Goal: Transaction & Acquisition: Subscribe to service/newsletter

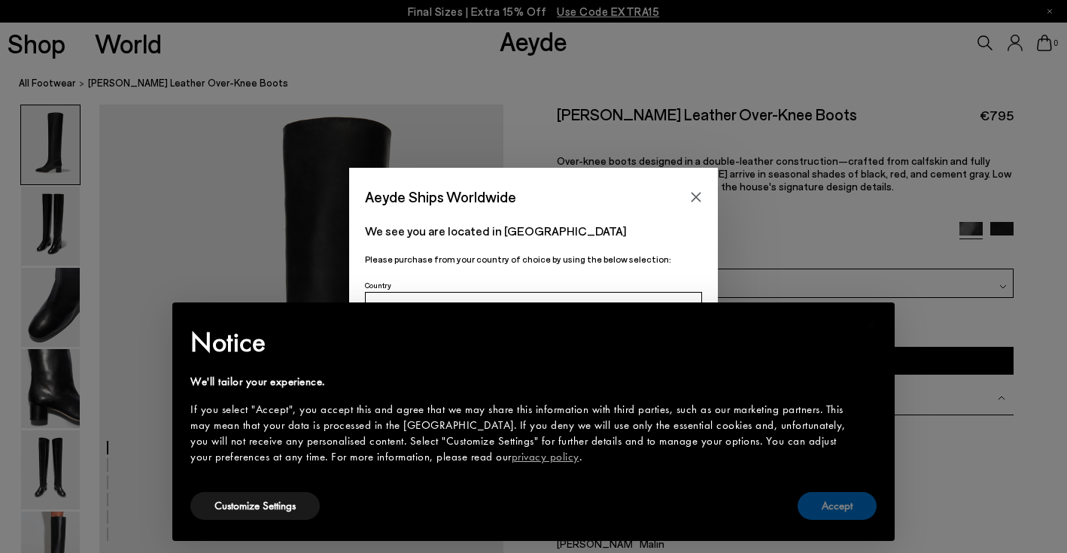
click at [841, 503] on button "Accept" at bounding box center [836, 506] width 79 height 28
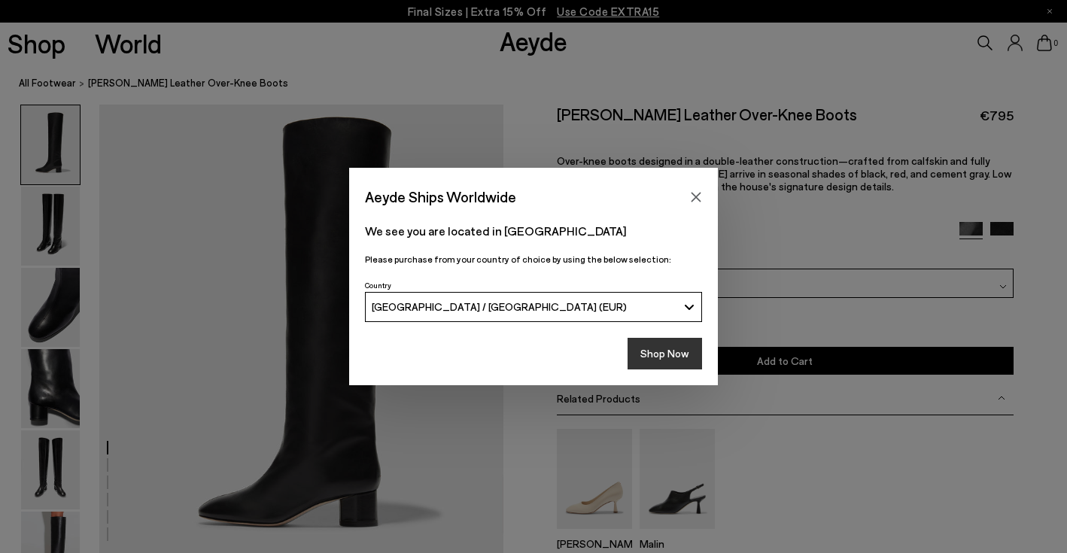
click at [678, 352] on button "Shop Now" at bounding box center [664, 354] width 74 height 32
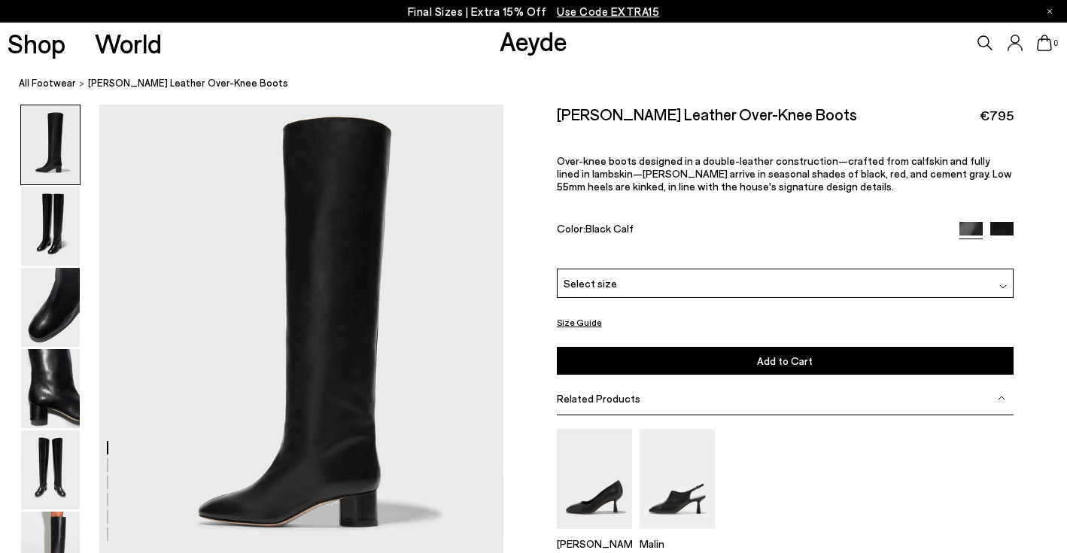
click at [1004, 222] on img at bounding box center [1001, 233] width 23 height 23
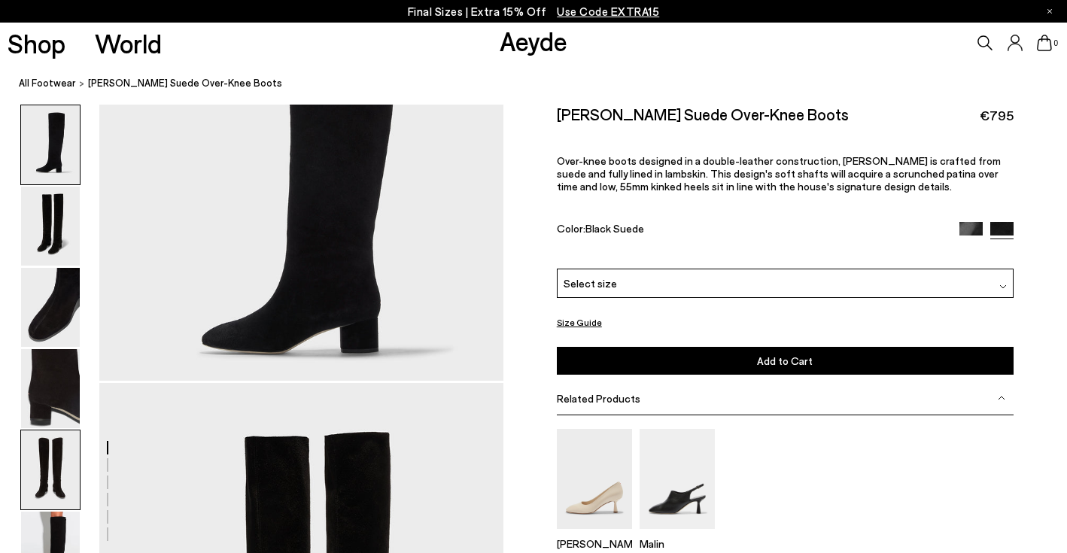
scroll to position [319, 0]
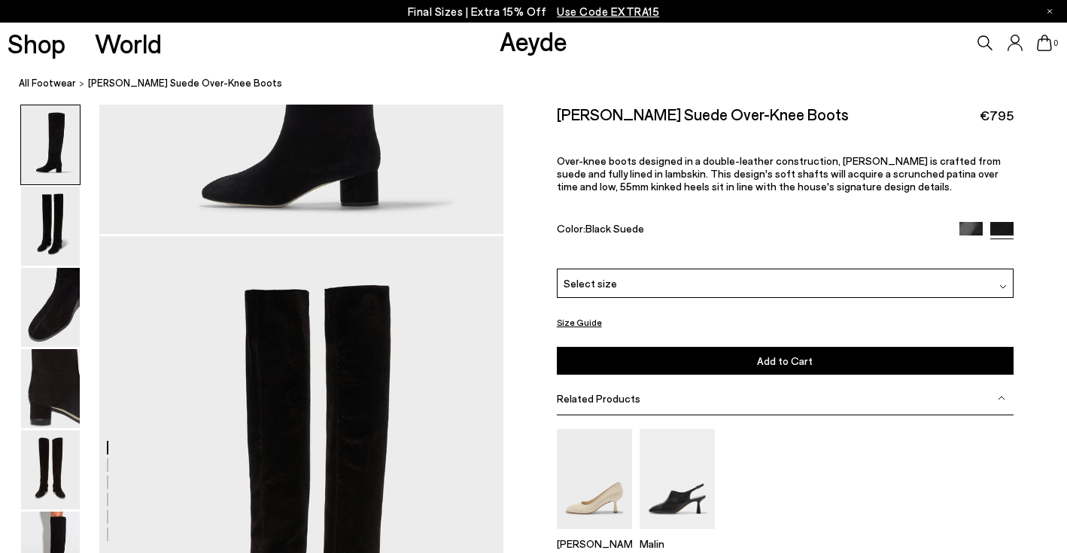
click at [967, 222] on img at bounding box center [970, 233] width 23 height 23
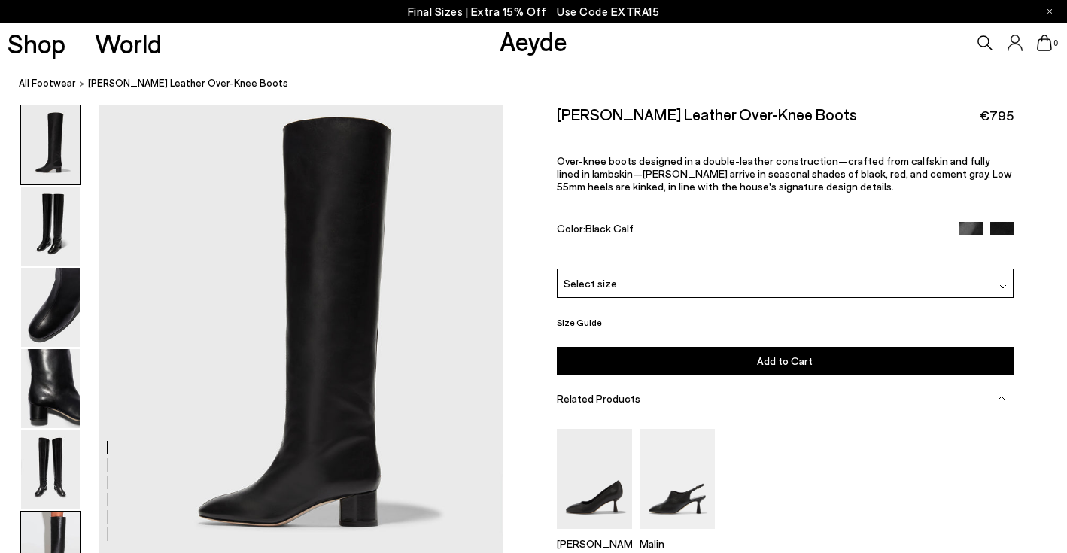
click at [50, 530] on img at bounding box center [50, 550] width 59 height 79
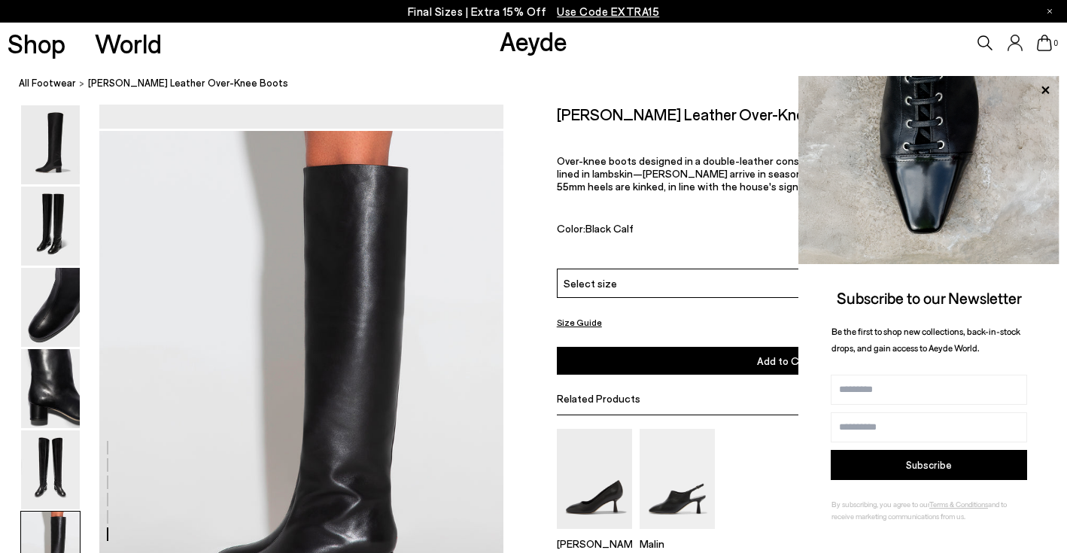
scroll to position [2584, 0]
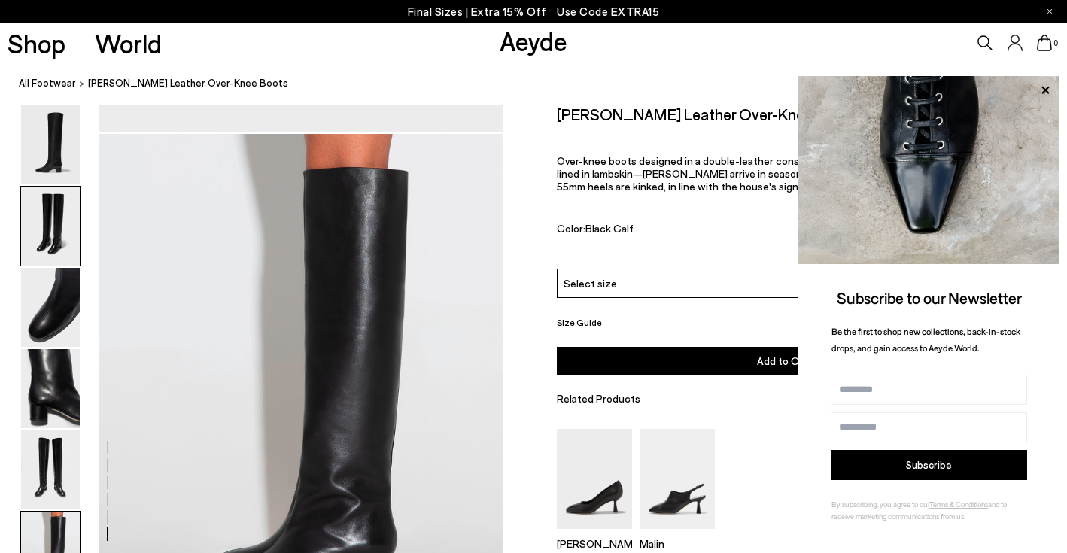
click at [60, 220] on img at bounding box center [50, 226] width 59 height 79
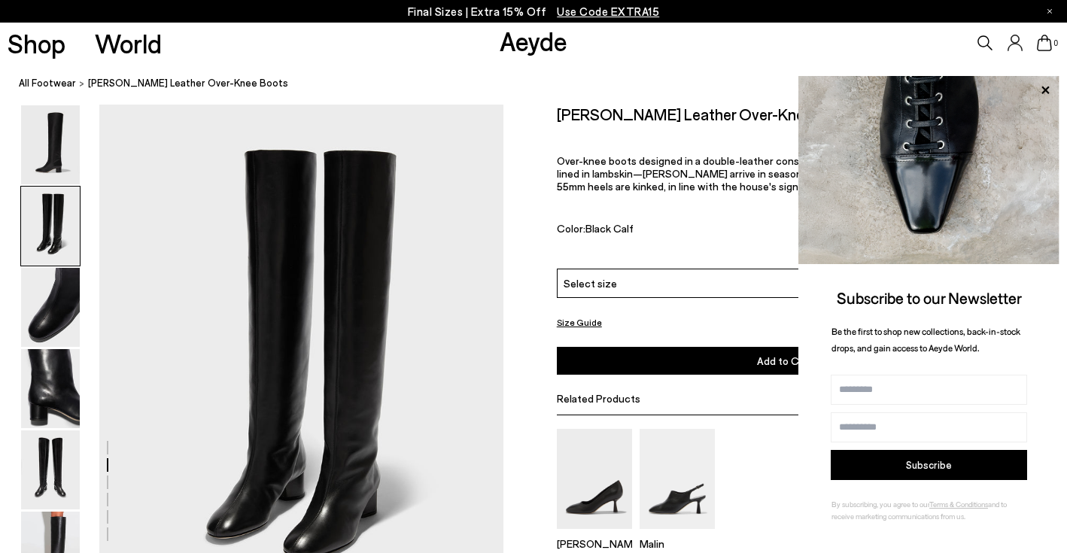
scroll to position [452, 0]
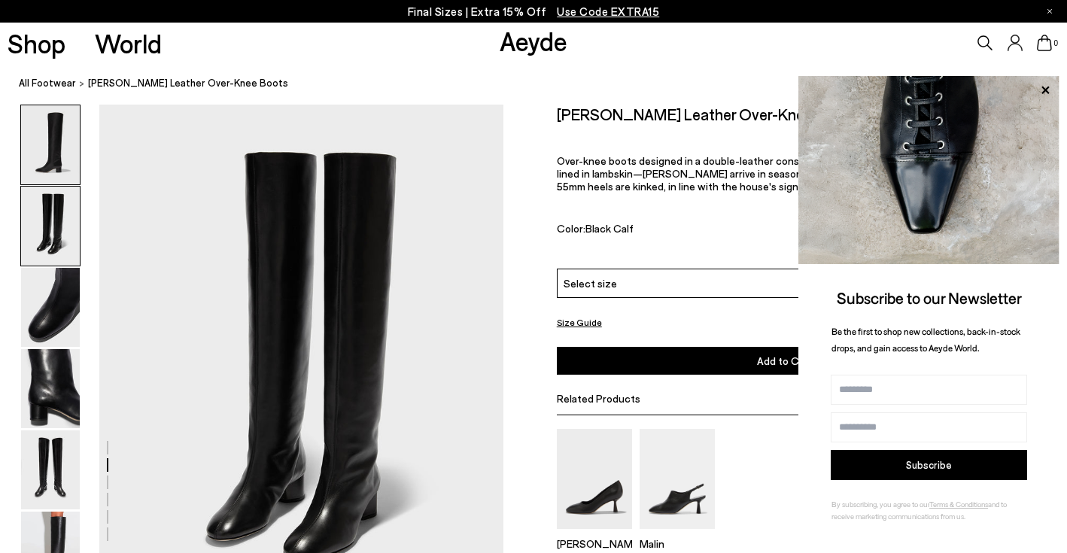
click at [68, 130] on img at bounding box center [50, 144] width 59 height 79
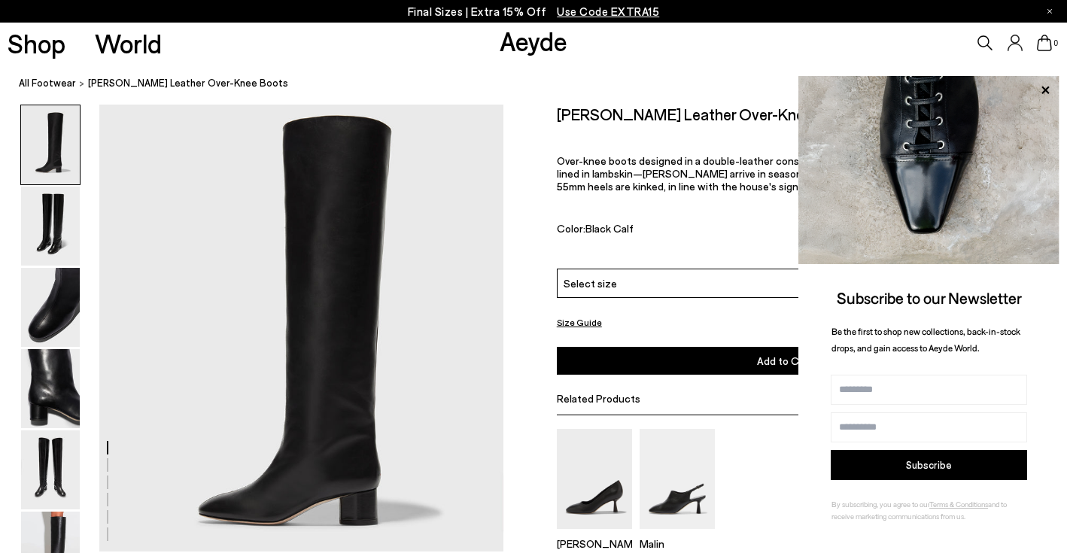
scroll to position [0, 0]
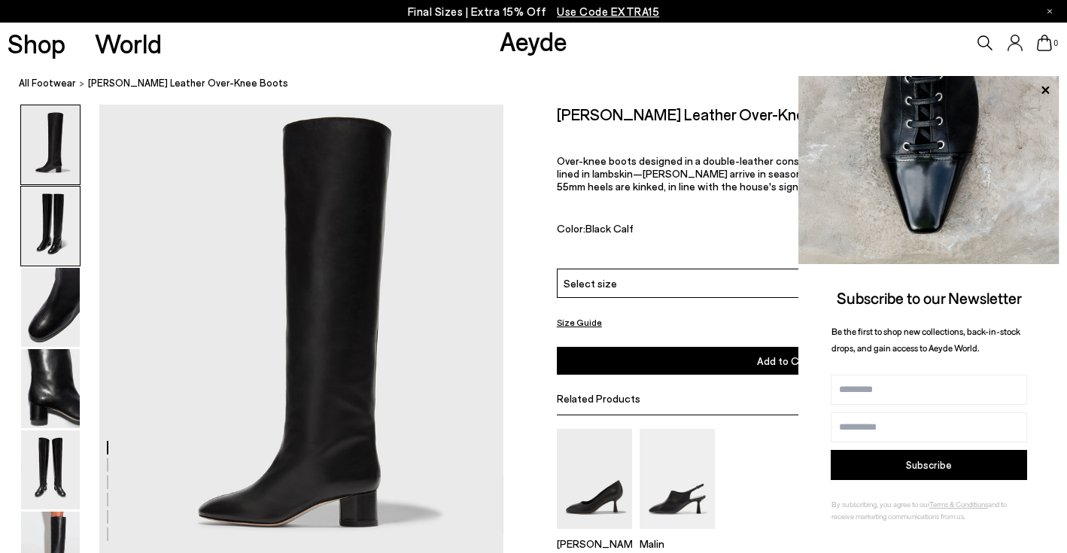
click at [67, 216] on img at bounding box center [50, 226] width 59 height 79
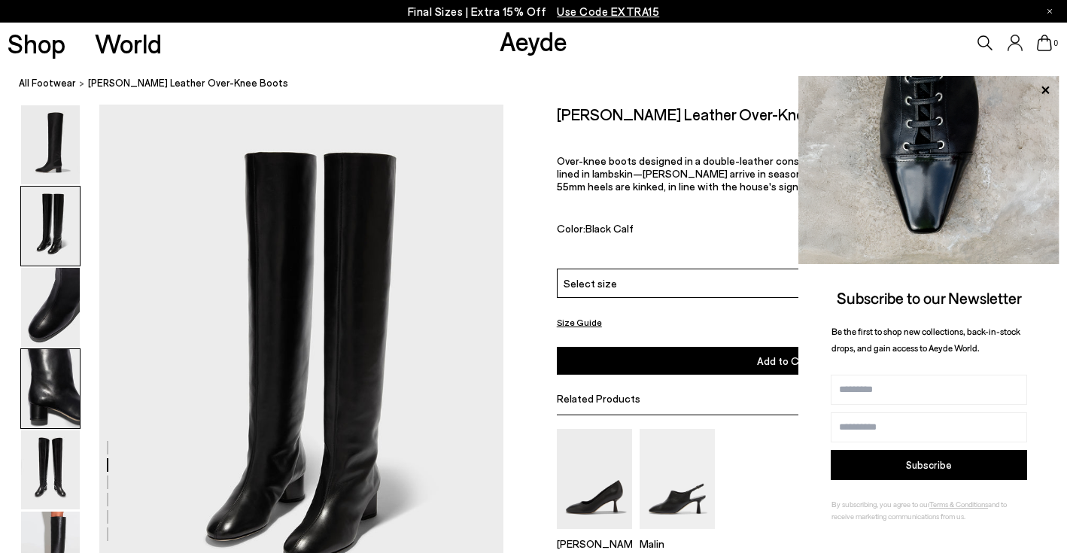
click at [47, 392] on img at bounding box center [50, 388] width 59 height 79
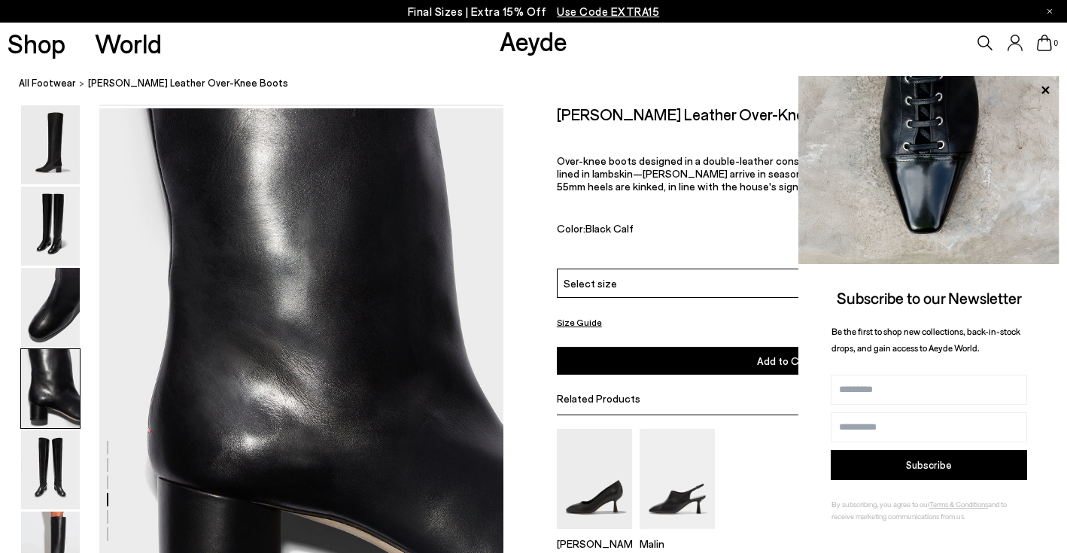
scroll to position [1533, 0]
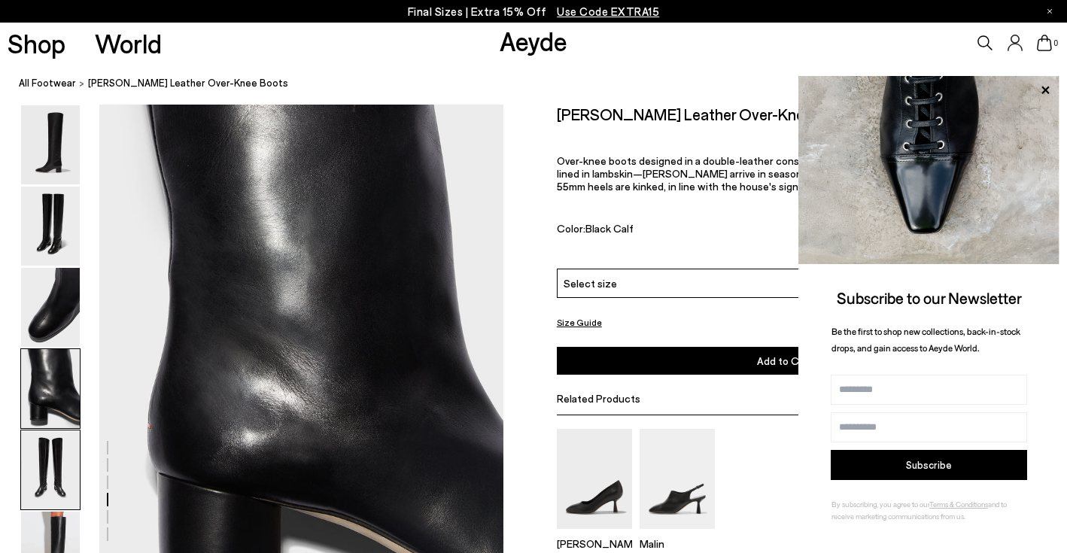
click at [50, 467] on img at bounding box center [50, 469] width 59 height 79
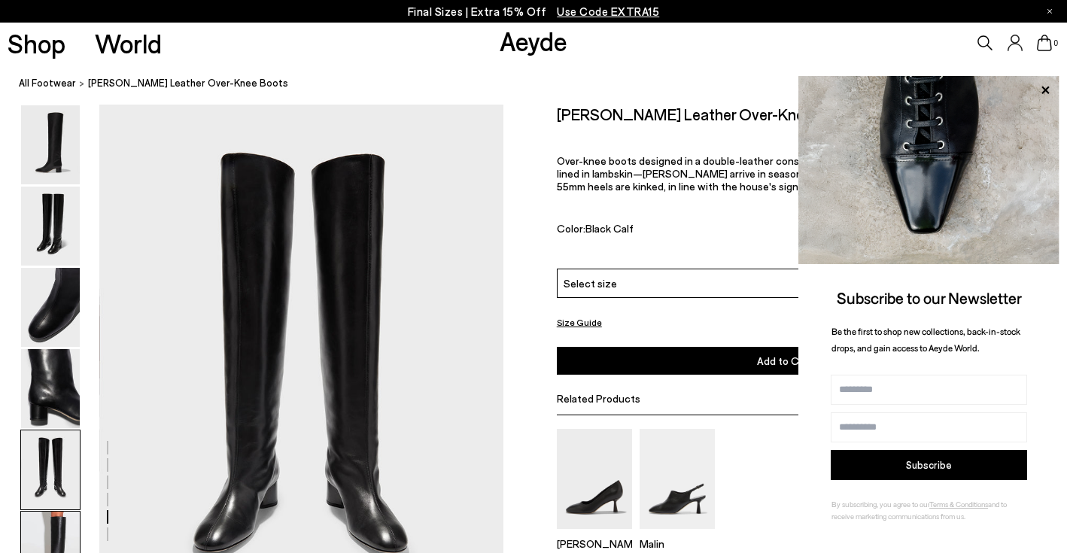
click at [53, 521] on img at bounding box center [50, 550] width 59 height 79
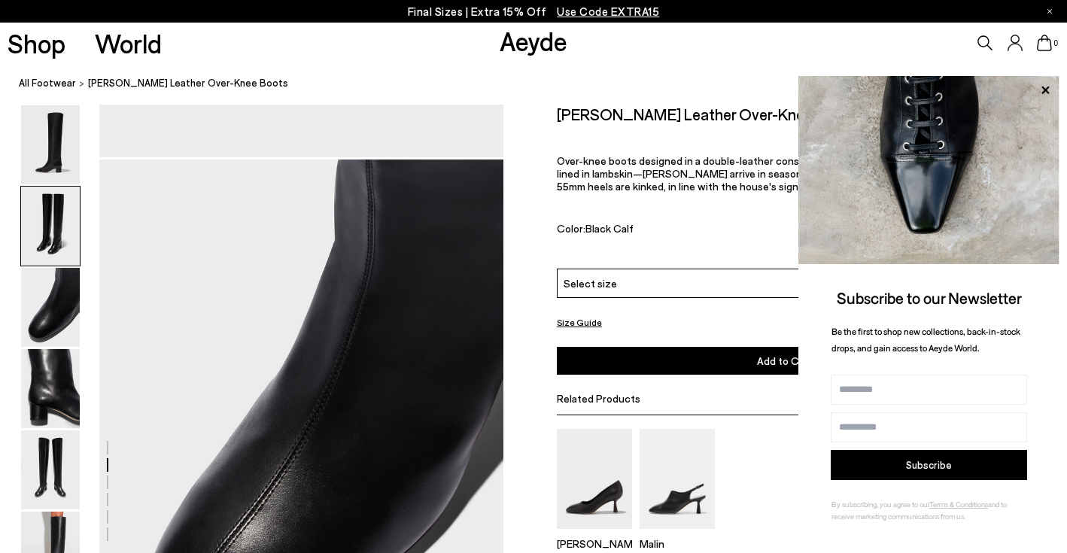
scroll to position [0, 0]
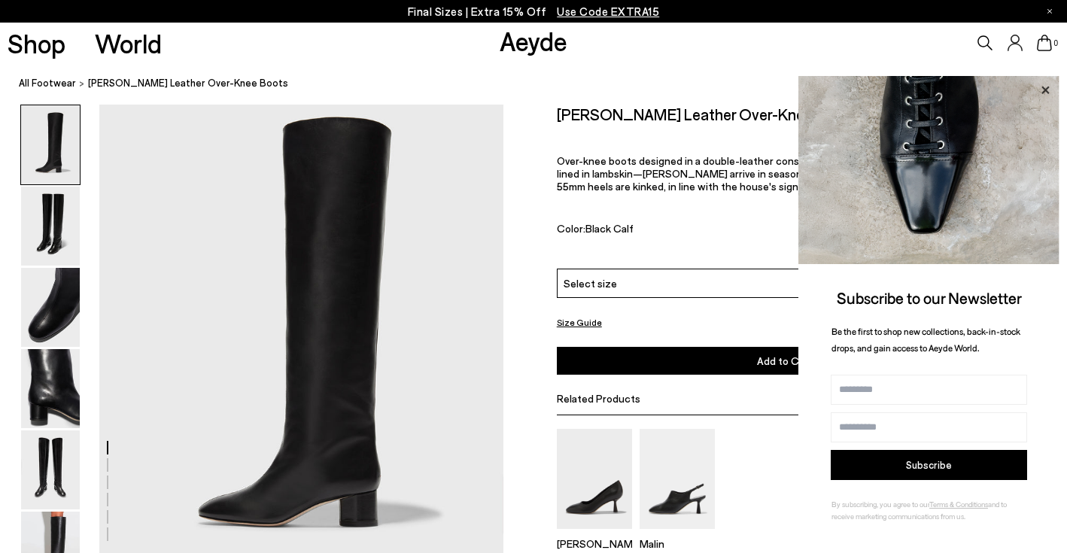
click at [1049, 90] on icon at bounding box center [1045, 90] width 20 height 20
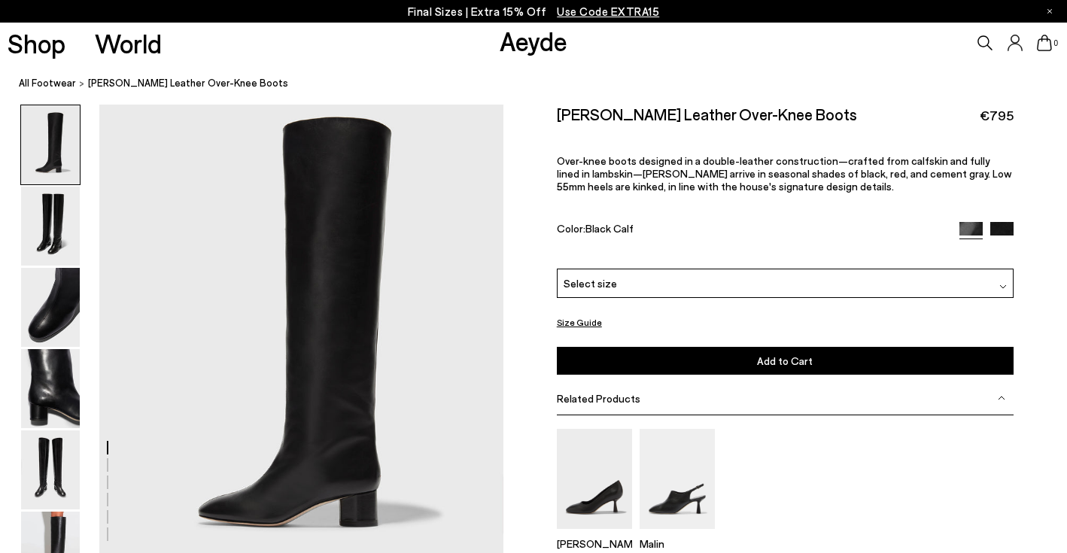
click at [523, 53] on link "Aeyde" at bounding box center [533, 41] width 68 height 32
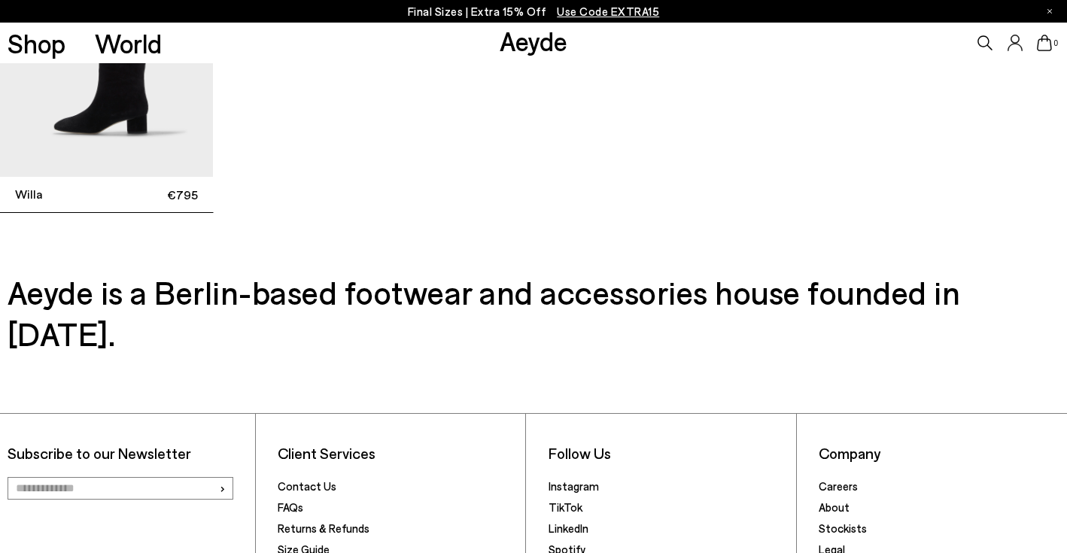
scroll to position [4023, 0]
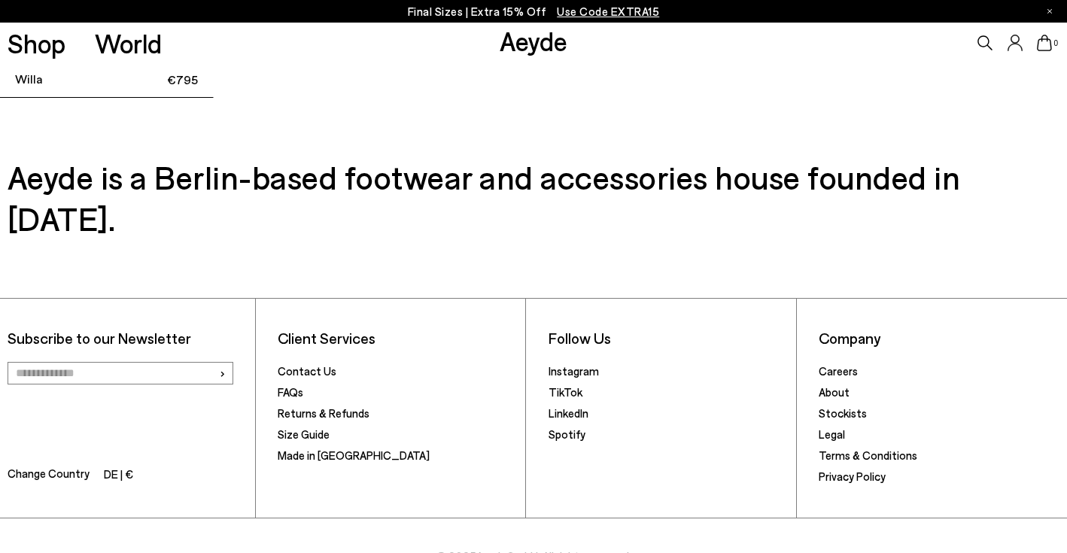
click at [66, 362] on input "email" at bounding box center [121, 373] width 226 height 23
type input "**********"
click at [222, 362] on span "›" at bounding box center [222, 373] width 7 height 22
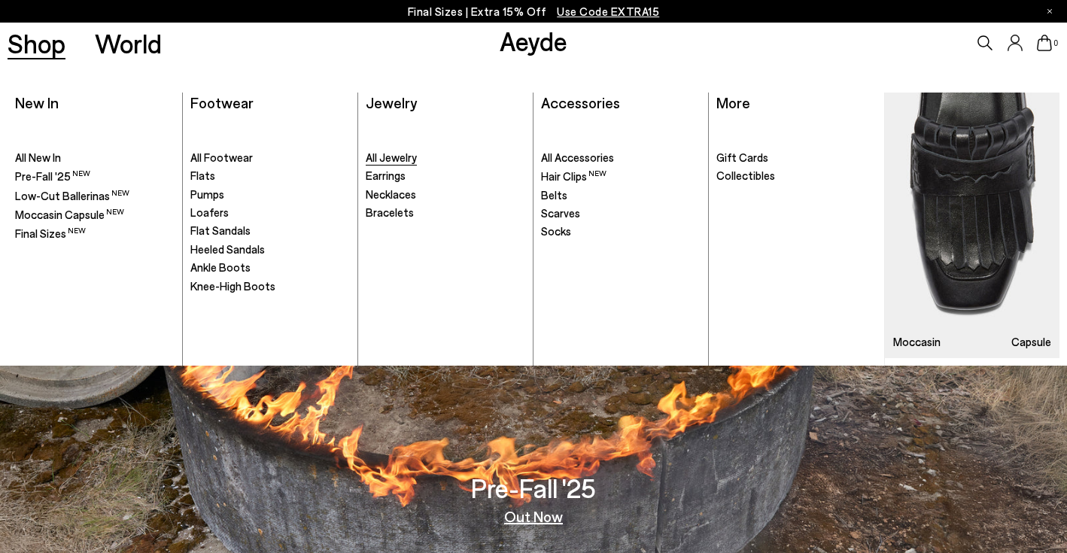
click at [400, 156] on span "All Jewelry" at bounding box center [391, 157] width 51 height 14
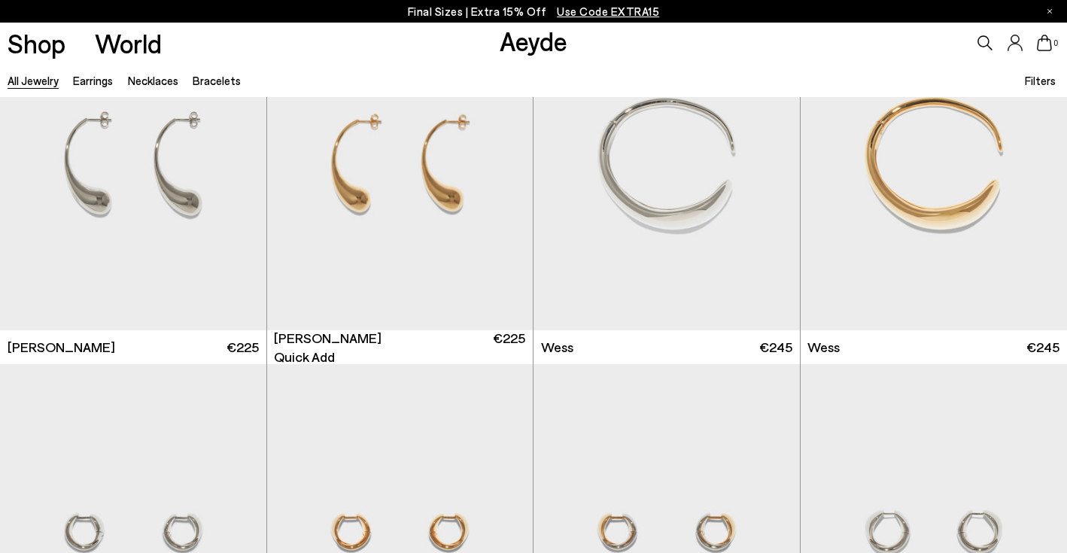
scroll to position [472, 0]
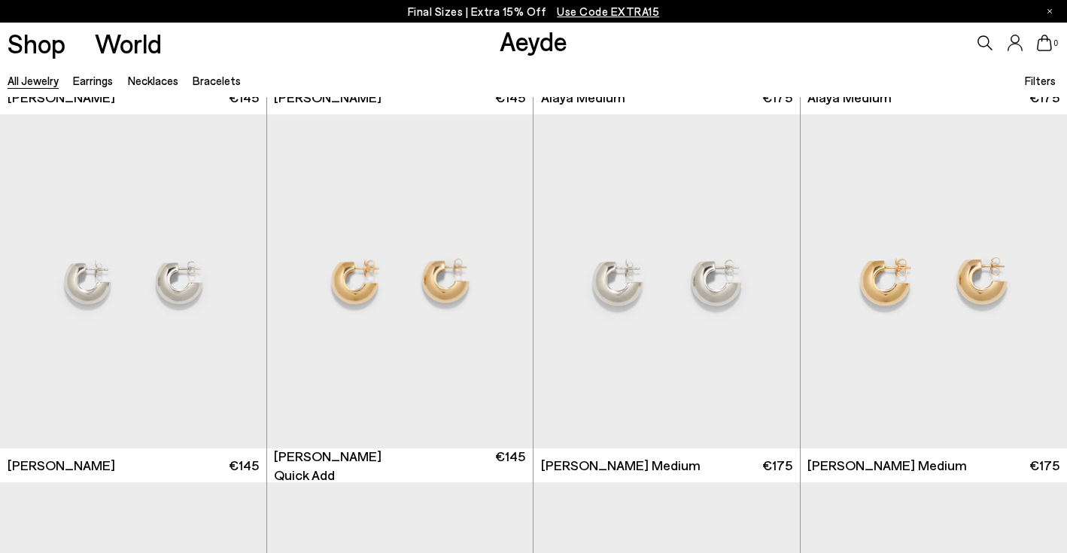
scroll to position [1829, 0]
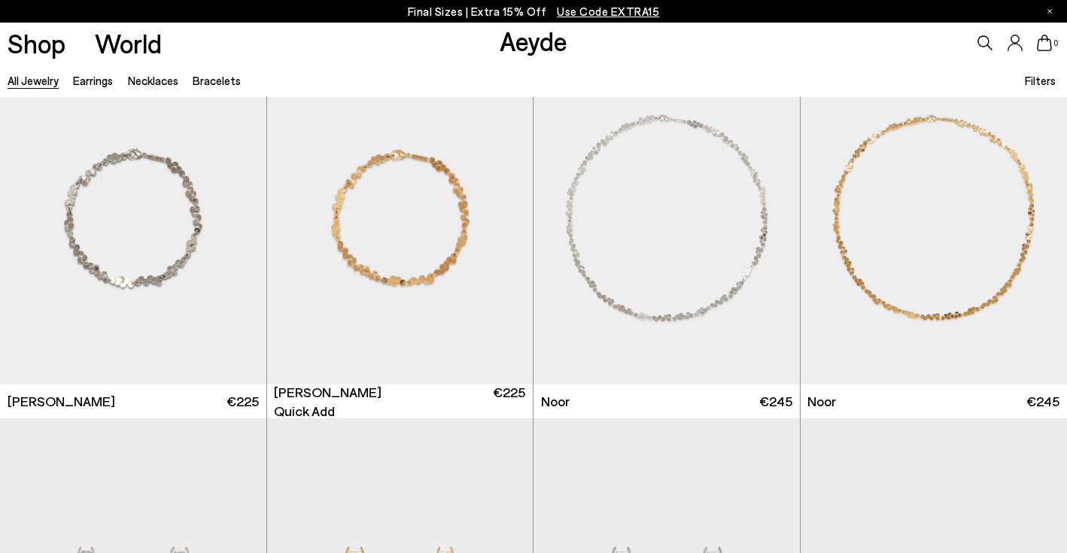
scroll to position [3372, 0]
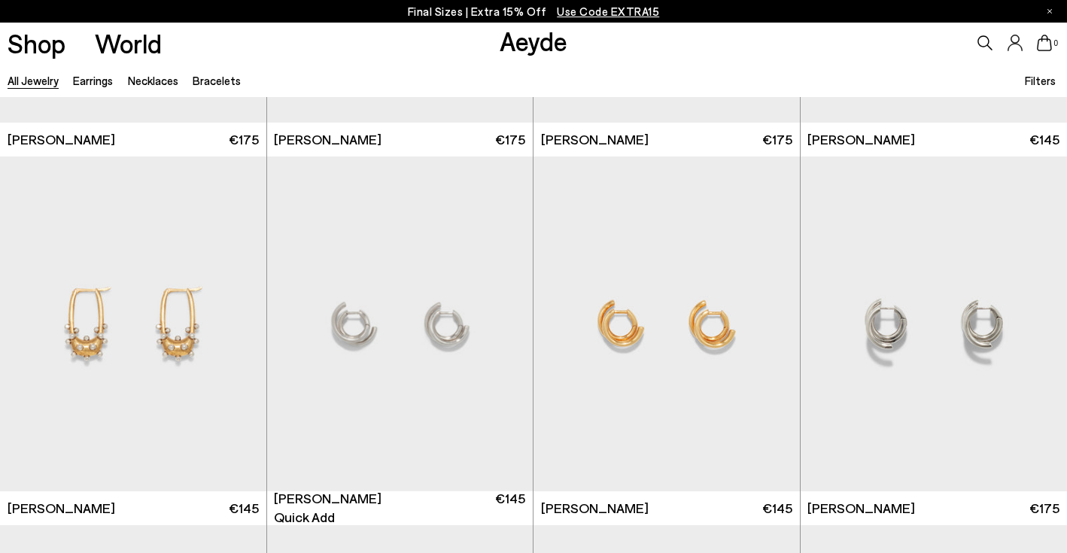
scroll to position [6569, 0]
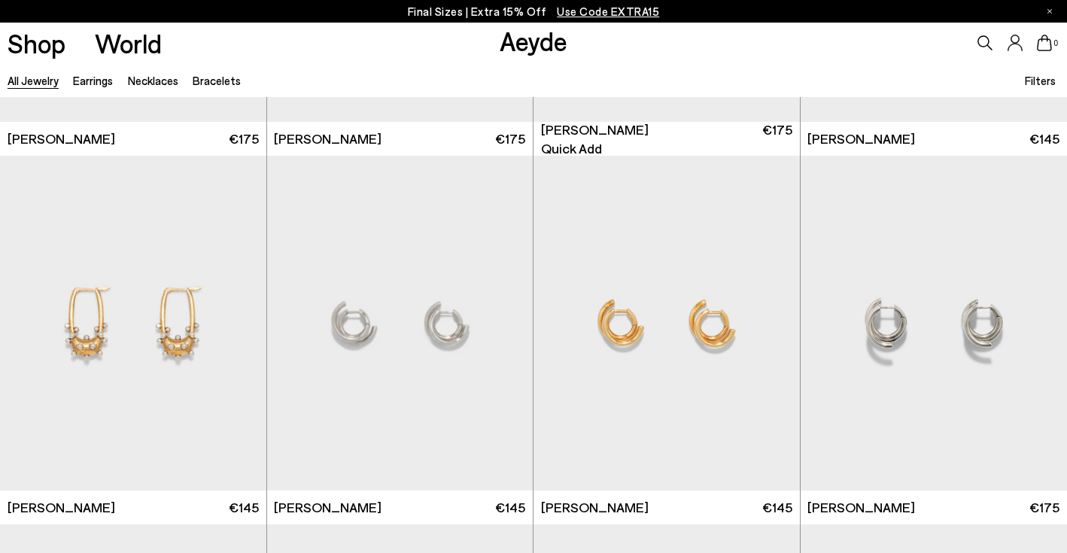
click at [1009, 50] on icon at bounding box center [1014, 43] width 15 height 17
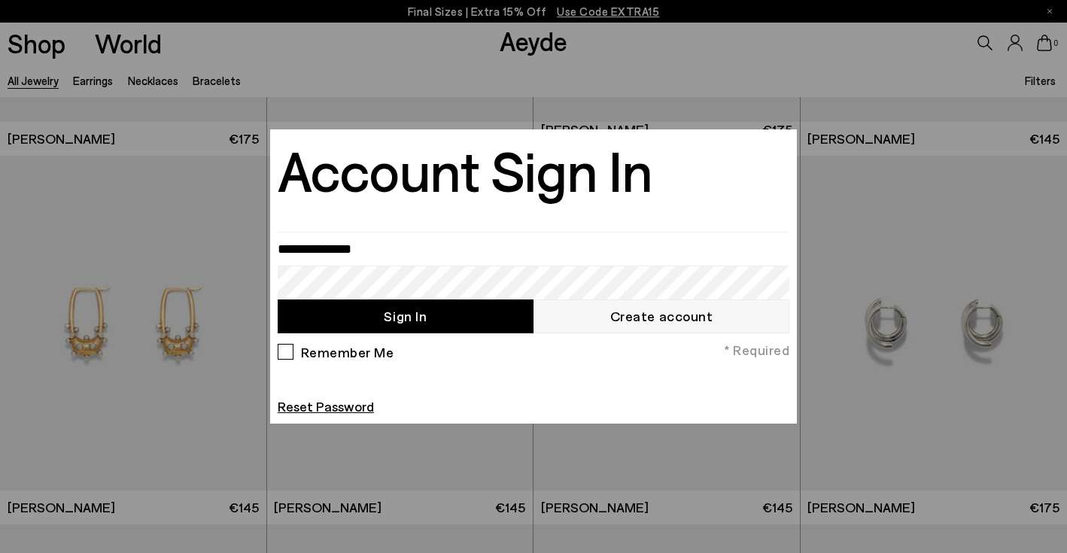
click at [315, 114] on div at bounding box center [533, 276] width 1067 height 553
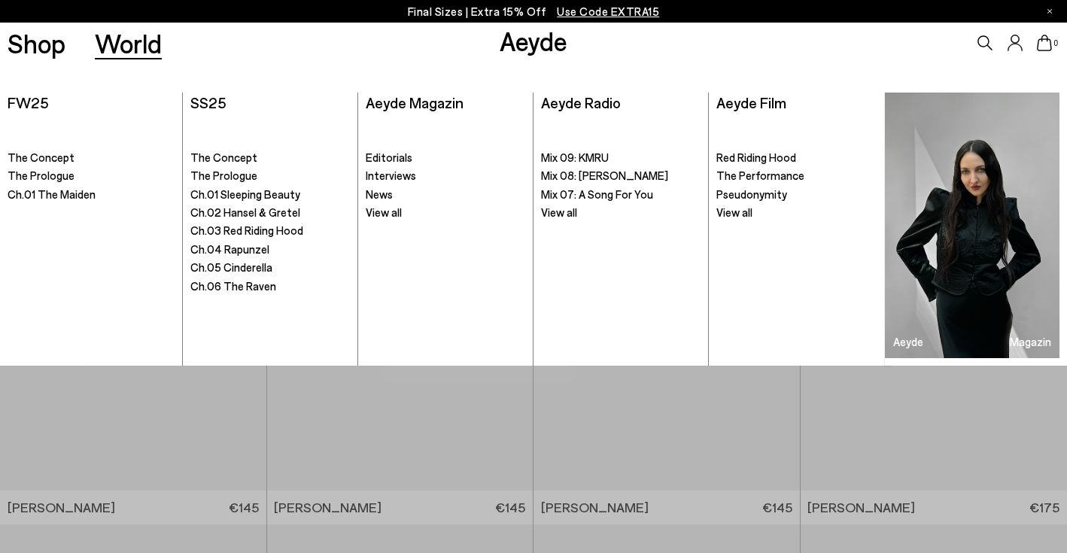
scroll to position [5144, 0]
